Goal: Task Accomplishment & Management: Complete application form

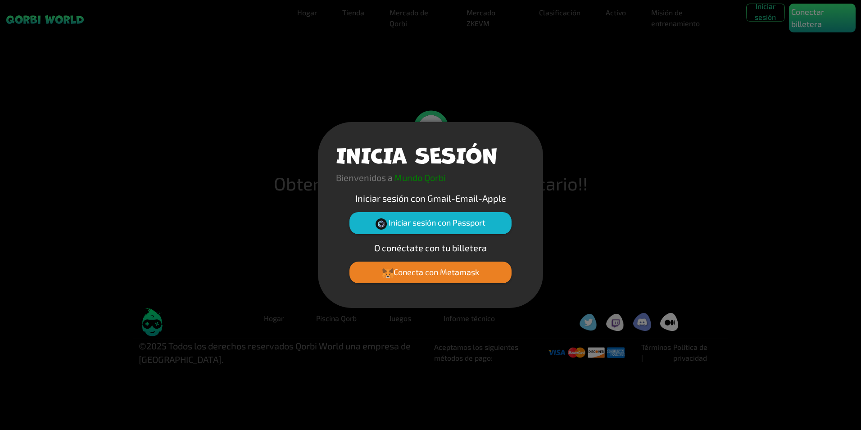
click at [702, 101] on div "INICIA SESIÓN Bienvenidos a Mundo Qorbi Iniciar sesión con Gmail-Email-Apple In…" at bounding box center [430, 215] width 861 height 430
click at [652, 207] on div "INICIA SESIÓN Bienvenidos a Mundo Qorbi Iniciar sesión con Gmail-Email-Apple In…" at bounding box center [430, 215] width 861 height 430
click at [405, 247] on p "O conéctate con tu billetera" at bounding box center [430, 248] width 189 height 14
click at [362, 250] on p "O conéctate con tu billetera" at bounding box center [430, 248] width 189 height 14
drag, startPoint x: 358, startPoint y: 254, endPoint x: 349, endPoint y: 259, distance: 10.9
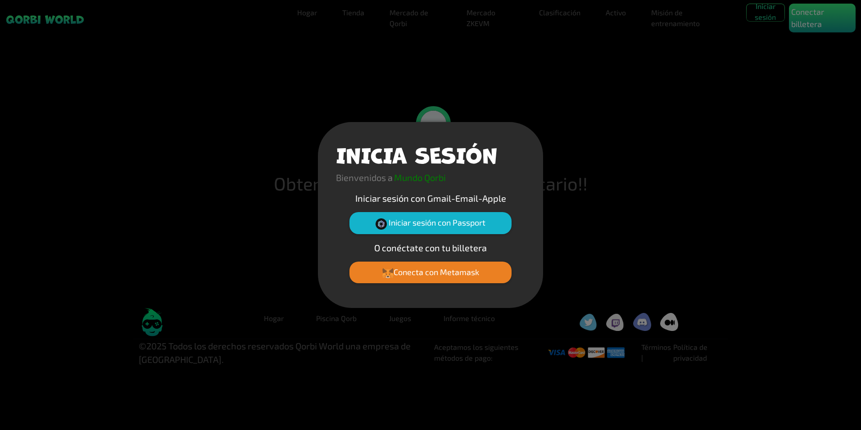
click at [356, 255] on div "INICIA SESIÓN Bienvenidos a Mundo Qorbi Iniciar sesión con Gmail-Email-Apple In…" at bounding box center [430, 215] width 225 height 186
click at [340, 263] on div "Conecta con Metamask" at bounding box center [430, 276] width 189 height 28
drag, startPoint x: 363, startPoint y: 134, endPoint x: 394, endPoint y: 146, distance: 33.1
click at [364, 135] on div "INICIA SESIÓN Bienvenidos a Mundo Qorbi Iniciar sesión con Gmail-Email-Apple In…" at bounding box center [430, 215] width 225 height 186
click at [396, 175] on p "Mundo Qorbi" at bounding box center [420, 178] width 52 height 14
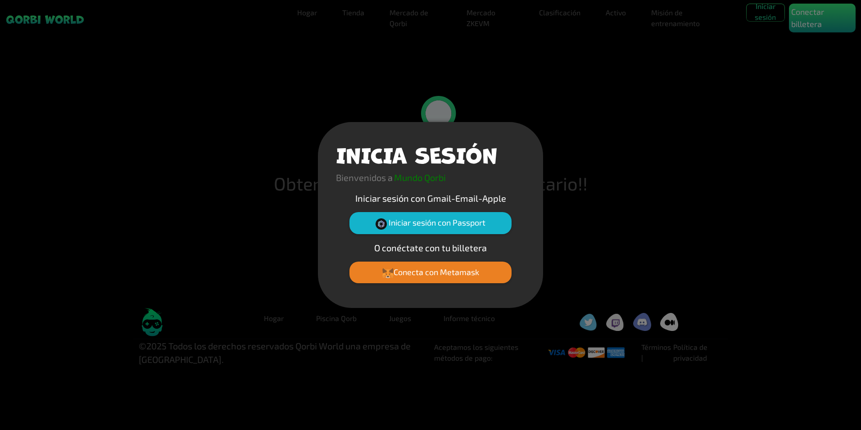
click at [417, 250] on p "O conéctate con tu billetera" at bounding box center [430, 248] width 189 height 14
click at [425, 217] on button "Iniciar sesión con Passport" at bounding box center [431, 223] width 162 height 22
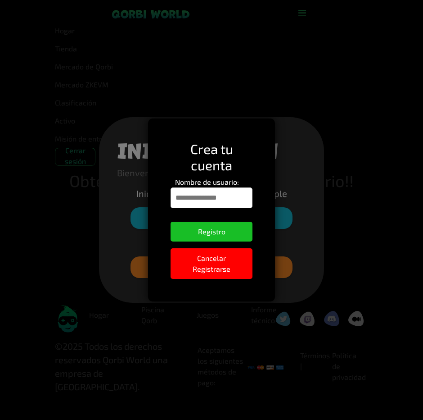
click at [210, 193] on input "Nombre de usuario:" at bounding box center [212, 197] width 82 height 21
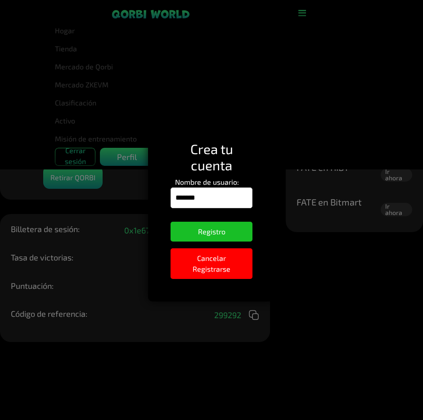
type input "*******"
click at [328, 315] on div "Crea tu cuenta Nombre de usuario: ******* Registro Cancelar Registrarse" at bounding box center [211, 210] width 423 height 420
click at [212, 235] on button "Registro" at bounding box center [212, 232] width 82 height 20
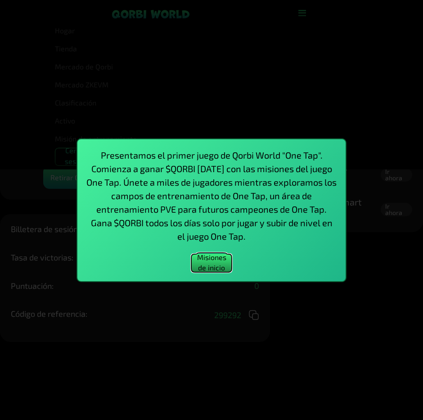
click at [209, 259] on button "Misiones de inicio" at bounding box center [211, 263] width 41 height 18
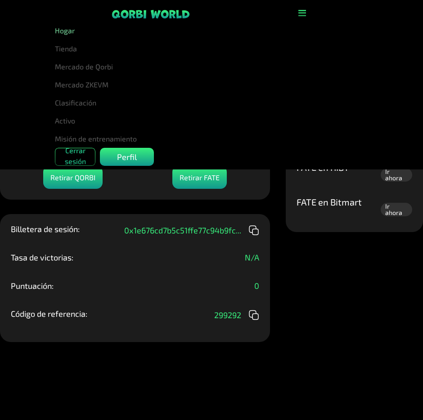
click at [73, 30] on link "Hogar" at bounding box center [203, 31] width 296 height 18
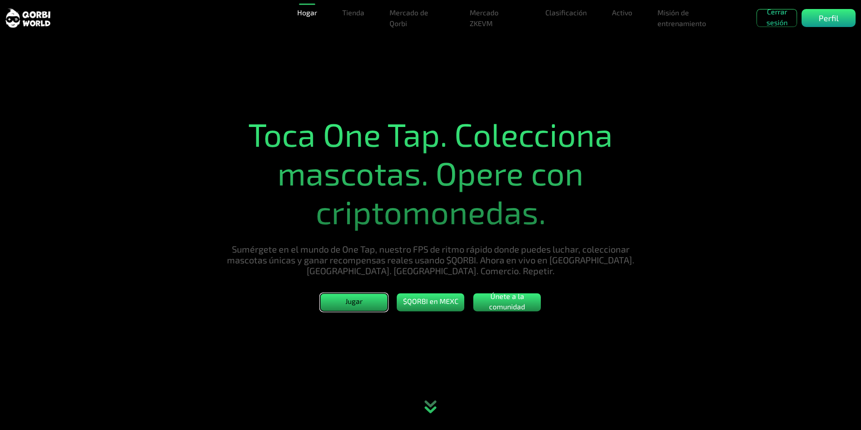
click at [363, 302] on button "Jugar" at bounding box center [354, 302] width 68 height 18
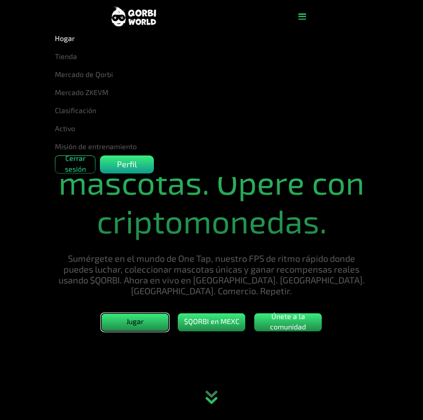
click at [143, 322] on button "Jugar" at bounding box center [135, 322] width 68 height 18
